Goal: Answer question/provide support: Share knowledge or assist other users

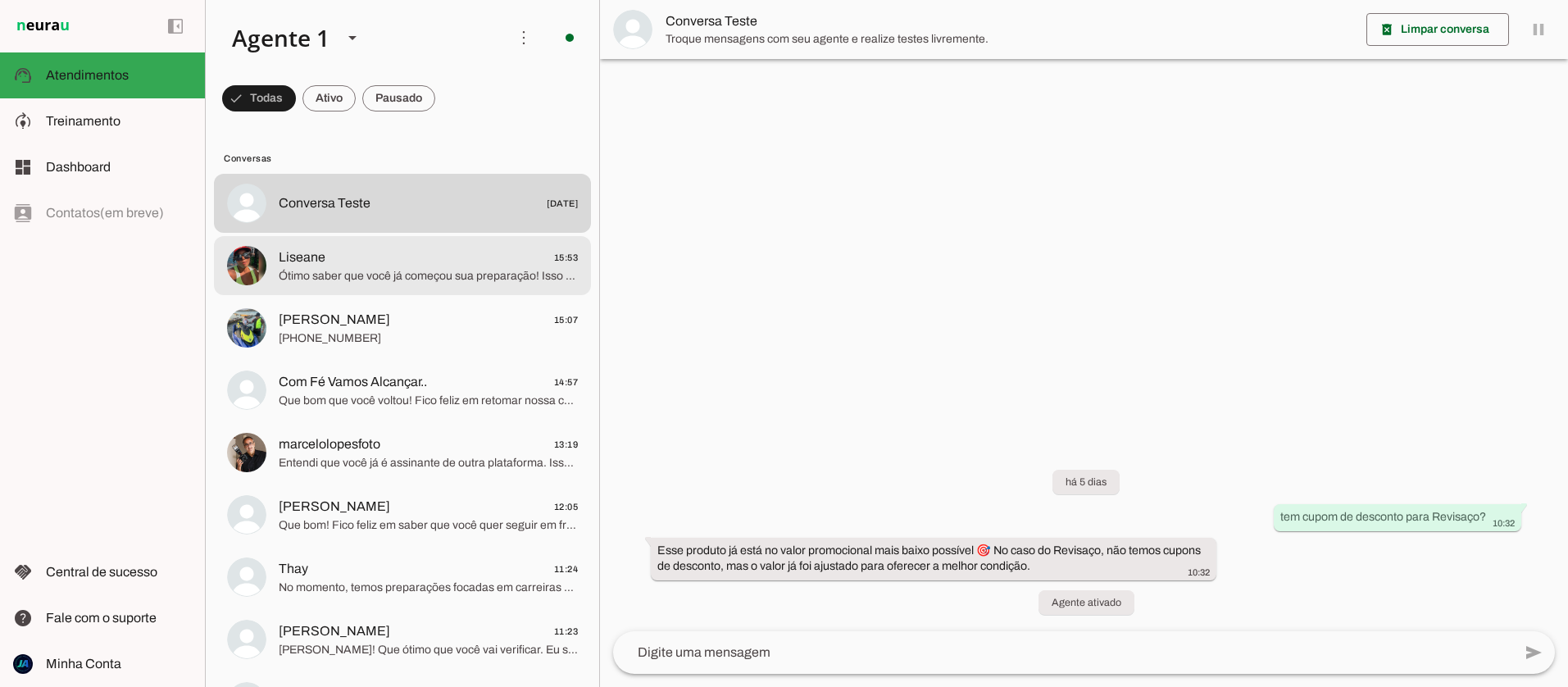
click at [312, 261] on span "Liseane" at bounding box center [302, 257] width 47 height 20
